Goal: Transaction & Acquisition: Purchase product/service

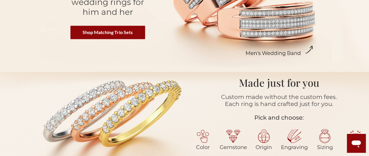
scroll to position [140, 0]
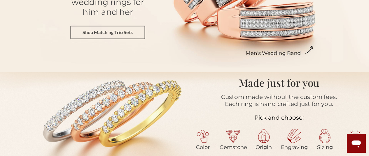
click at [101, 34] on link "Shop Matching Trio Sets" at bounding box center [107, 32] width 75 height 13
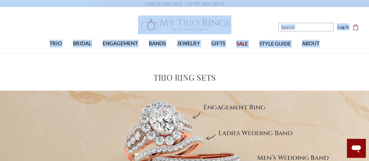
drag, startPoint x: 369, startPoint y: 15, endPoint x: 373, endPoint y: 28, distance: 14.2
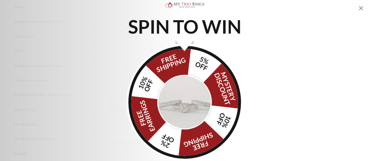
scroll to position [530, 0]
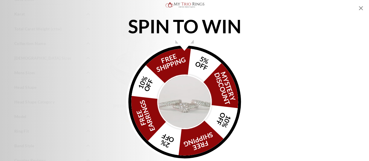
click at [204, 107] on img "Alia popup" at bounding box center [184, 101] width 55 height 55
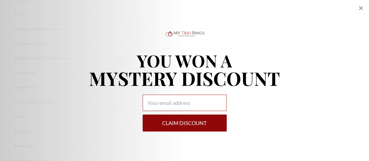
click at [204, 107] on input "Alia popup" at bounding box center [185, 103] width 84 height 16
type input "[EMAIL_ADDRESS][DOMAIN_NAME]"
click at [197, 124] on button "Claim DISCOUNT" at bounding box center [185, 122] width 84 height 17
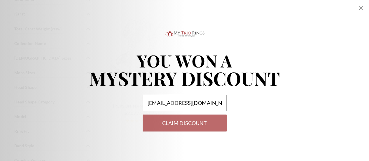
select select "US"
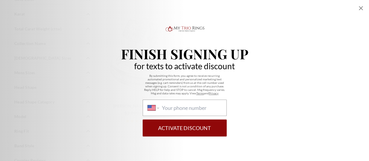
click at [213, 111] on div "International Afghanistan Åland Islands Albania Algeria American Samoa Andorra …" at bounding box center [185, 108] width 84 height 16
click at [159, 111] on select "International Afghanistan Åland Islands Albania Algeria American Samoa Andorra …" at bounding box center [153, 107] width 11 height 6
click at [174, 107] on input "International Afghanistan Åland Islands Albania Algeria American Samoa Andorra …" at bounding box center [192, 107] width 60 height 6
type input "1 (334) 587-7606"
click at [192, 126] on button "Activate Discount" at bounding box center [185, 127] width 84 height 17
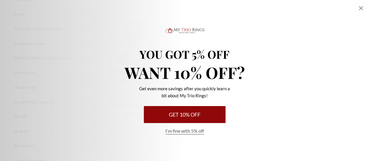
click at [191, 111] on button "Get 10% Off" at bounding box center [185, 114] width 82 height 17
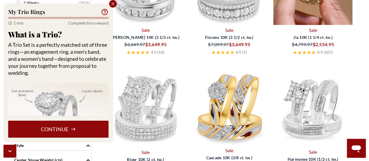
scroll to position [297, 0]
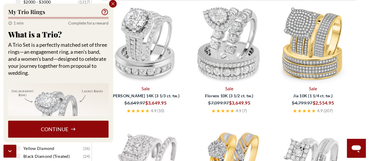
click at [291, 86] on link "Sale" at bounding box center [312, 88] width 79 height 7
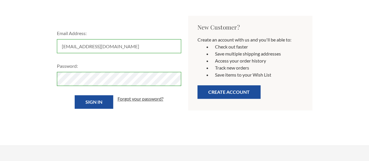
scroll to position [117, 0]
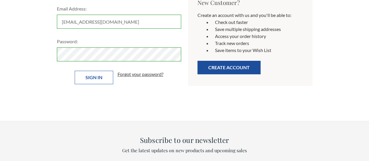
click at [102, 77] on input "Sign in" at bounding box center [94, 77] width 39 height 13
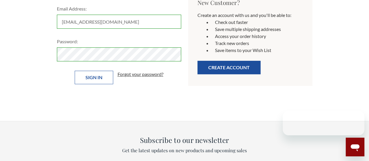
scroll to position [0, 0]
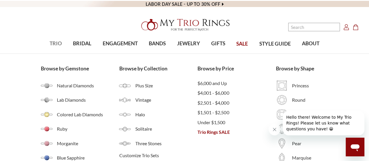
click at [48, 45] on link "TRIO" at bounding box center [55, 43] width 23 height 19
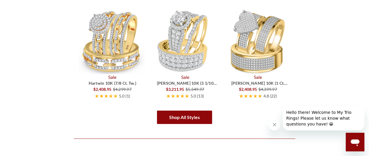
scroll to position [914, 0]
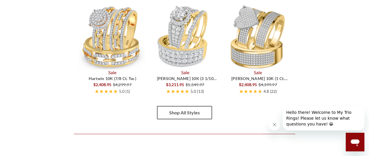
click at [187, 113] on link "Shop All Styles" at bounding box center [184, 112] width 55 height 13
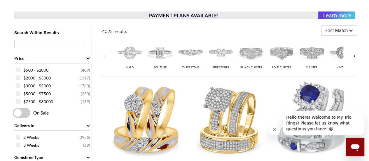
scroll to position [198, 0]
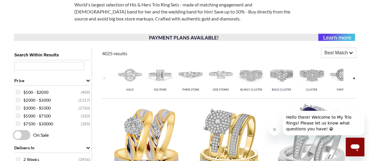
click at [352, 52] on icon at bounding box center [351, 53] width 4 height 4
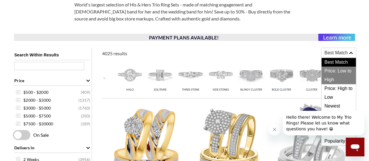
click at [337, 68] on span "Price: Low to High" at bounding box center [339, 76] width 34 height 18
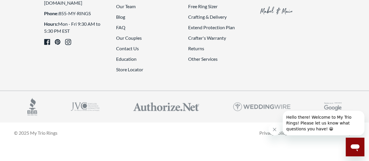
scroll to position [1483, 0]
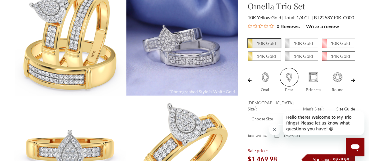
click at [330, 60] on span "14K Gold" at bounding box center [338, 56] width 33 height 9
click at [325, 58] on input "14K Gold" at bounding box center [324, 58] width 0 height 0
radio input "true"
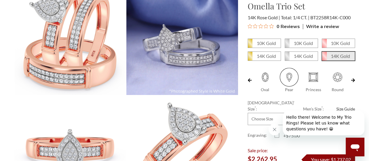
click at [337, 77] on span at bounding box center [337, 77] width 19 height 19
click at [328, 90] on input "Round" at bounding box center [328, 90] width 0 height 0
radio input "true"
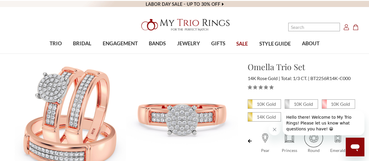
click at [340, 138] on span at bounding box center [338, 137] width 19 height 19
click at [329, 151] on input "Emerald" at bounding box center [328, 151] width 0 height 0
radio input "true"
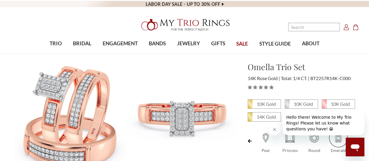
click at [268, 139] on div "Oval Pear Princess Round Emerald" at bounding box center [301, 140] width 97 height 25
click at [312, 140] on span at bounding box center [313, 137] width 19 height 19
click at [304, 151] on input "Round" at bounding box center [304, 151] width 0 height 0
radio input "true"
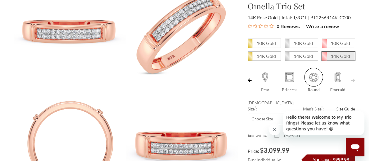
scroll to position [319, 0]
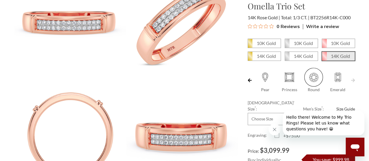
click at [278, 131] on button "Close message from company" at bounding box center [275, 129] width 12 height 12
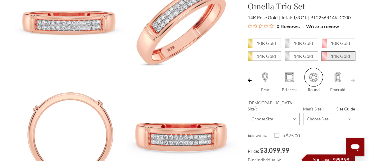
click at [276, 132] on label "+$75.00" at bounding box center [288, 135] width 27 height 7
click at [277, 136] on input "+$75.00" at bounding box center [277, 136] width 0 height 0
checkbox input "true"
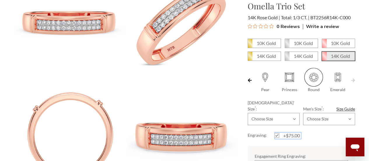
scroll to position [0, 0]
click at [272, 113] on select "Choose Size 3.00 3.25 3.50 3.75 4.00 4.25 4.50 4.75 5.00 5.25 5.50 5.75 6.00 6.…" at bounding box center [274, 119] width 52 height 12
click at [248, 113] on select "Choose Size 3.00 3.25 3.50 3.75 4.00 4.25 4.50 4.75 5.00 5.25 5.50 5.75 6.00 6.…" at bounding box center [274, 119] width 52 height 12
click at [285, 113] on select "Choose Size 3.00 3.25 3.50 3.75 4.00 4.25 4.50 4.75 5.00 5.25 5.50 5.75 6.00 6.…" at bounding box center [274, 119] width 52 height 12
select select "18751877"
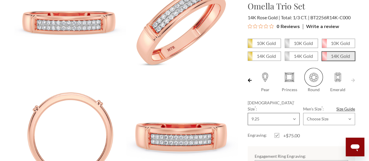
click at [248, 113] on select "Choose Size 3.00 3.25 3.50 3.75 4.00 4.25 4.50 4.75 5.00 5.25 5.50 5.75 6.00 6.…" at bounding box center [274, 119] width 52 height 12
click at [313, 113] on select "Choose Size 6.00 6.25 6.50 6.75 7.00 7.25 7.50 7.75 8.00 8.25 8.50 8.75 9.00 9.…" at bounding box center [329, 119] width 52 height 12
select select "18751936"
click at [303, 113] on select "Choose Size 6.00 6.25 6.50 6.75 7.00 7.25 7.50 7.75 8.00 8.25 8.50 8.75 9.00 9.…" at bounding box center [329, 119] width 52 height 12
click at [310, 132] on div "Engraving: +$75.00" at bounding box center [301, 135] width 107 height 7
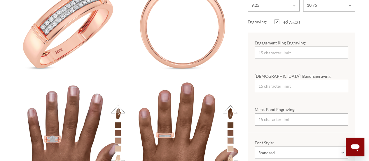
scroll to position [550, 0]
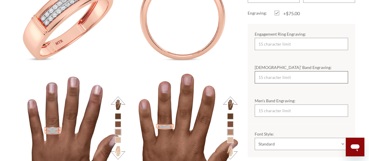
click at [274, 71] on input "Ladies’ Band Engraving:" at bounding box center [301, 77] width 93 height 12
type input "i"
click at [119, 124] on li at bounding box center [118, 124] width 6 height 6
click at [119, 114] on li at bounding box center [118, 116] width 6 height 6
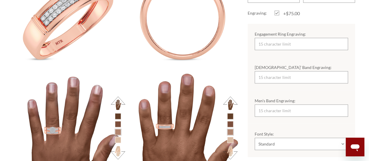
click at [119, 101] on button at bounding box center [118, 103] width 16 height 16
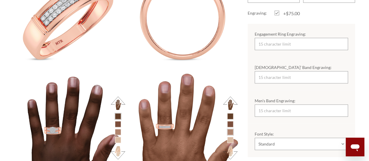
click at [228, 102] on button at bounding box center [230, 103] width 16 height 16
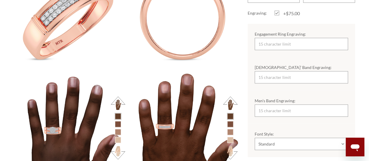
click at [228, 102] on button at bounding box center [230, 103] width 16 height 16
click at [234, 101] on button at bounding box center [230, 103] width 16 height 16
click at [276, 104] on input "Men’s Band Engraving:" at bounding box center [301, 110] width 93 height 12
type input "K"
type input "MLJR"
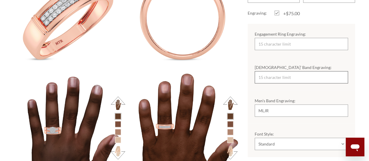
click at [271, 71] on input "Ladies’ Band Engraving:" at bounding box center [301, 77] width 93 height 12
type input "SAML"
click at [292, 90] on div "Men’s Band Engraving: MLJR" at bounding box center [301, 106] width 107 height 33
click at [290, 41] on input "Engagement Ring Engraving:" at bounding box center [301, 44] width 93 height 12
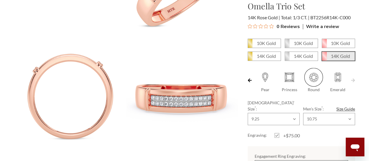
scroll to position [369, 0]
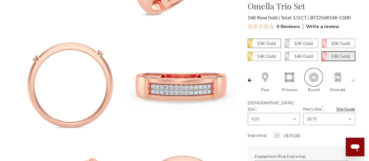
click at [249, 42] on icon at bounding box center [250, 43] width 5 height 9
click at [250, 45] on input "10K Gold" at bounding box center [250, 45] width 0 height 0
radio input "true"
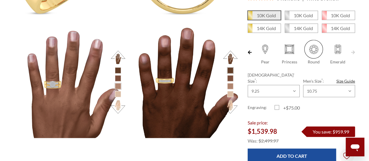
scroll to position [607, 0]
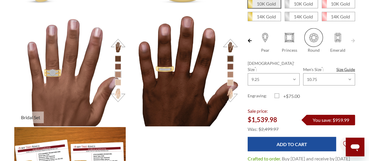
click at [119, 45] on button at bounding box center [118, 46] width 16 height 16
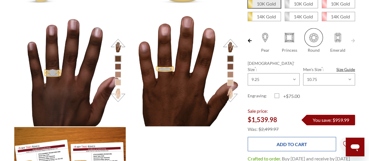
click at [294, 137] on input "Add to Cart" at bounding box center [292, 144] width 88 height 14
type input "Add to Cart"
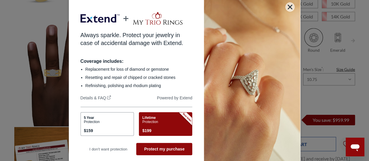
scroll to position [0, 0]
click at [162, 130] on div "Lifetime Protection $199" at bounding box center [164, 125] width 45 height 18
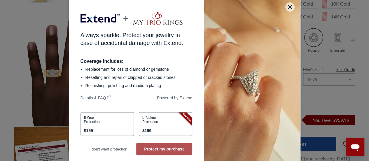
click at [160, 152] on button "Protect my purchase" at bounding box center [164, 149] width 56 height 12
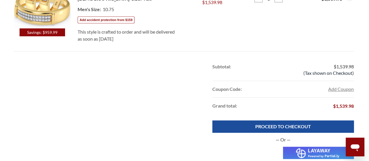
scroll to position [204, 0]
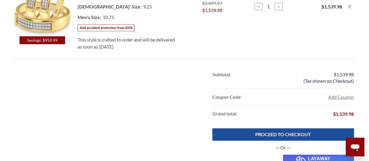
drag, startPoint x: 371, startPoint y: 17, endPoint x: 372, endPoint y: 51, distance: 34.8
click at [334, 97] on button "Add Coupon" at bounding box center [341, 96] width 26 height 7
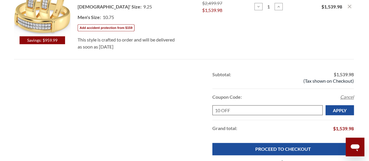
click at [326, 105] on input "Apply" at bounding box center [340, 110] width 28 height 10
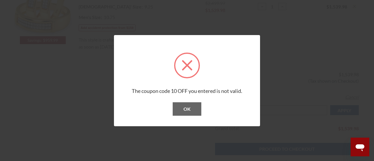
click at [200, 114] on button "OK" at bounding box center [187, 108] width 29 height 13
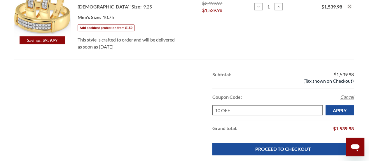
click at [216, 109] on input "10 OFF" at bounding box center [267, 110] width 111 height 10
type input "$10 OFF"
click at [326, 105] on input "Apply" at bounding box center [340, 110] width 28 height 10
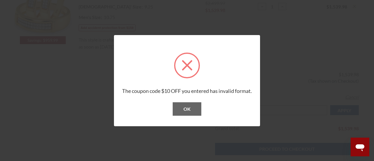
click at [189, 108] on button "OK" at bounding box center [187, 108] width 29 height 13
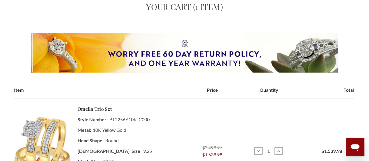
scroll to position [0, 0]
